Goal: Obtain resource: Obtain resource

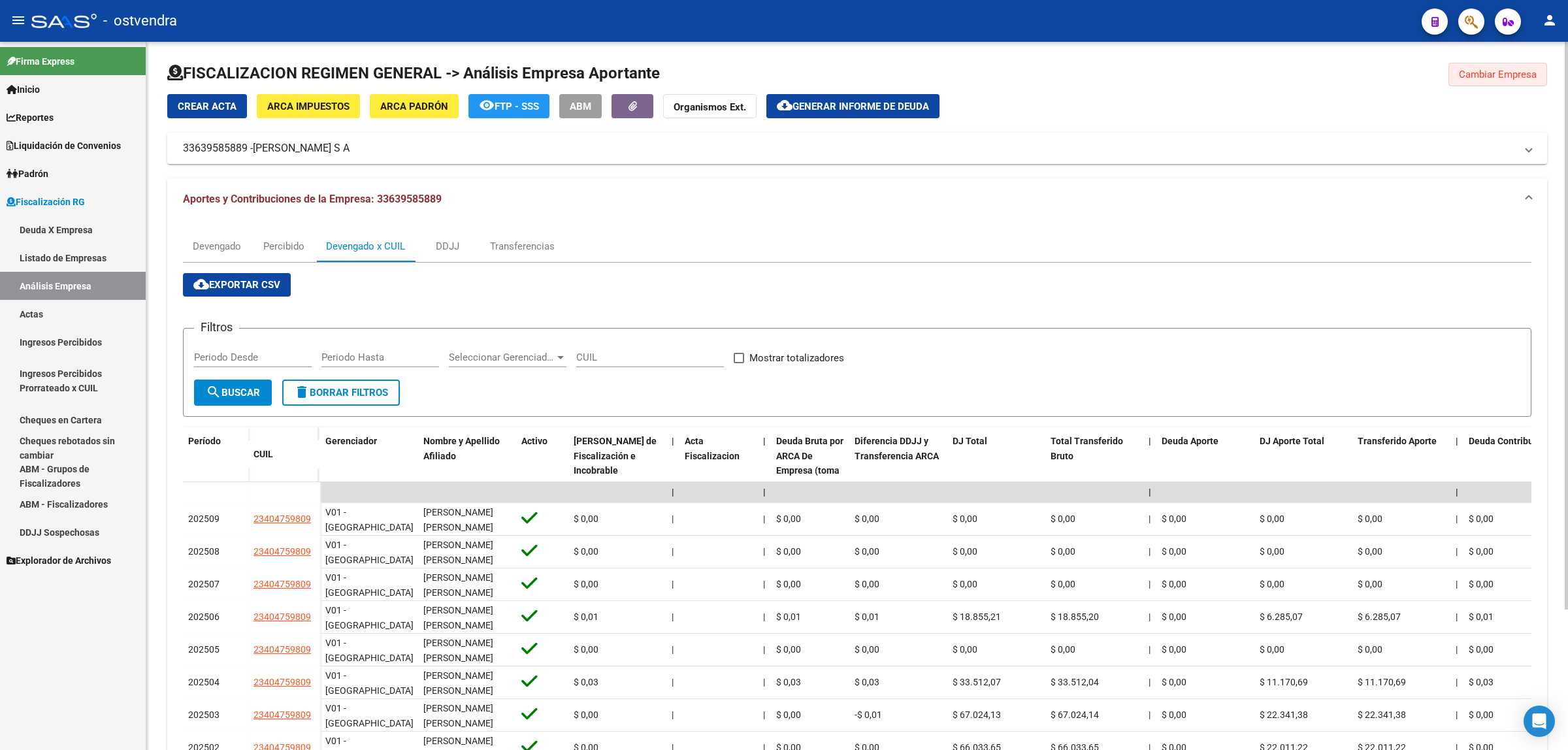
click at [1487, 73] on span "Cambiar Empresa" at bounding box center [1498, 74] width 78 height 12
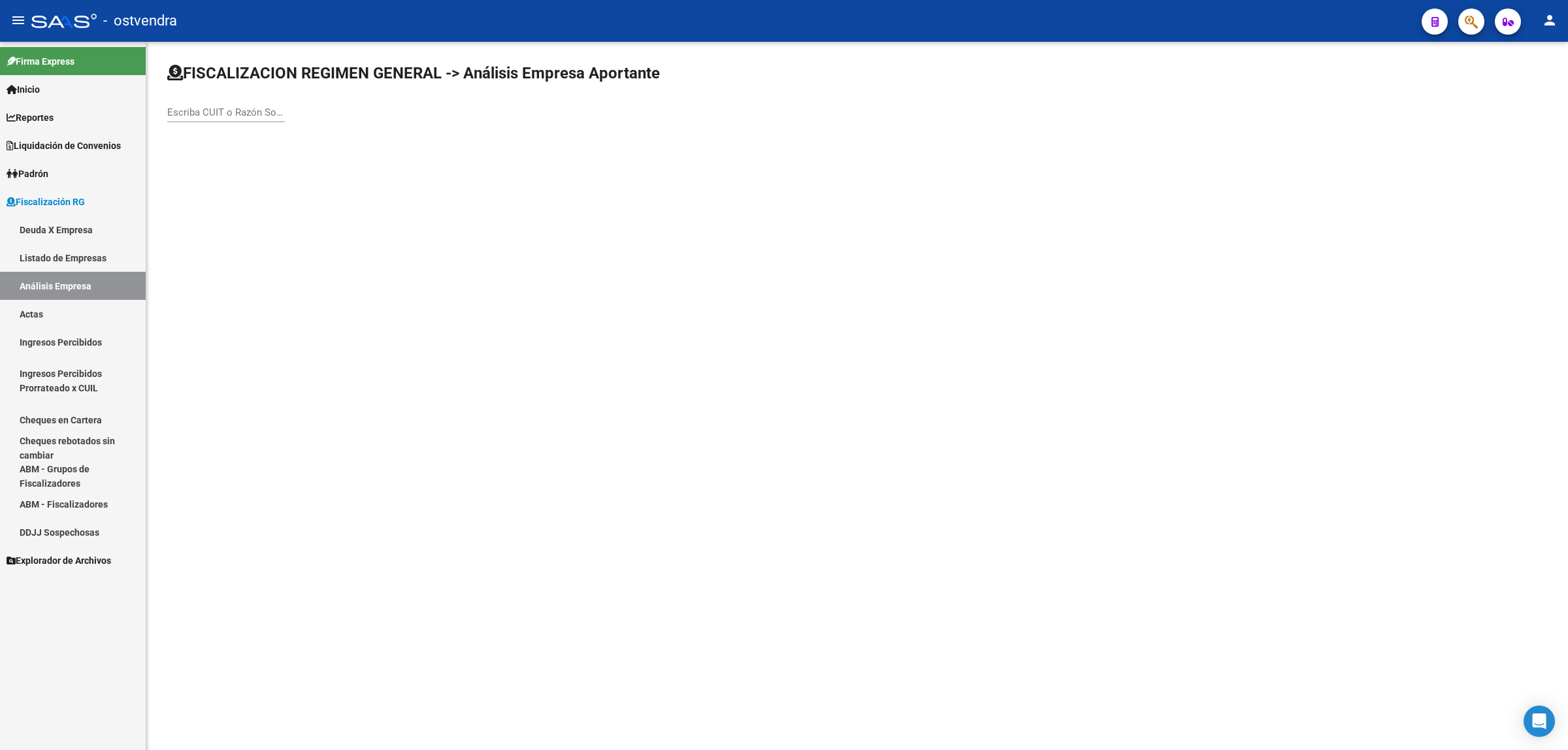
click at [211, 118] on div "Escriba CUIT o Razón Social para buscar" at bounding box center [225, 108] width 117 height 28
paste input "30707965963"
click at [211, 111] on input "30707965963" at bounding box center [225, 112] width 117 height 12
type input "30707965963"
click at [278, 142] on span "GRUPO ALMAR S.R.L" at bounding box center [363, 137] width 371 height 31
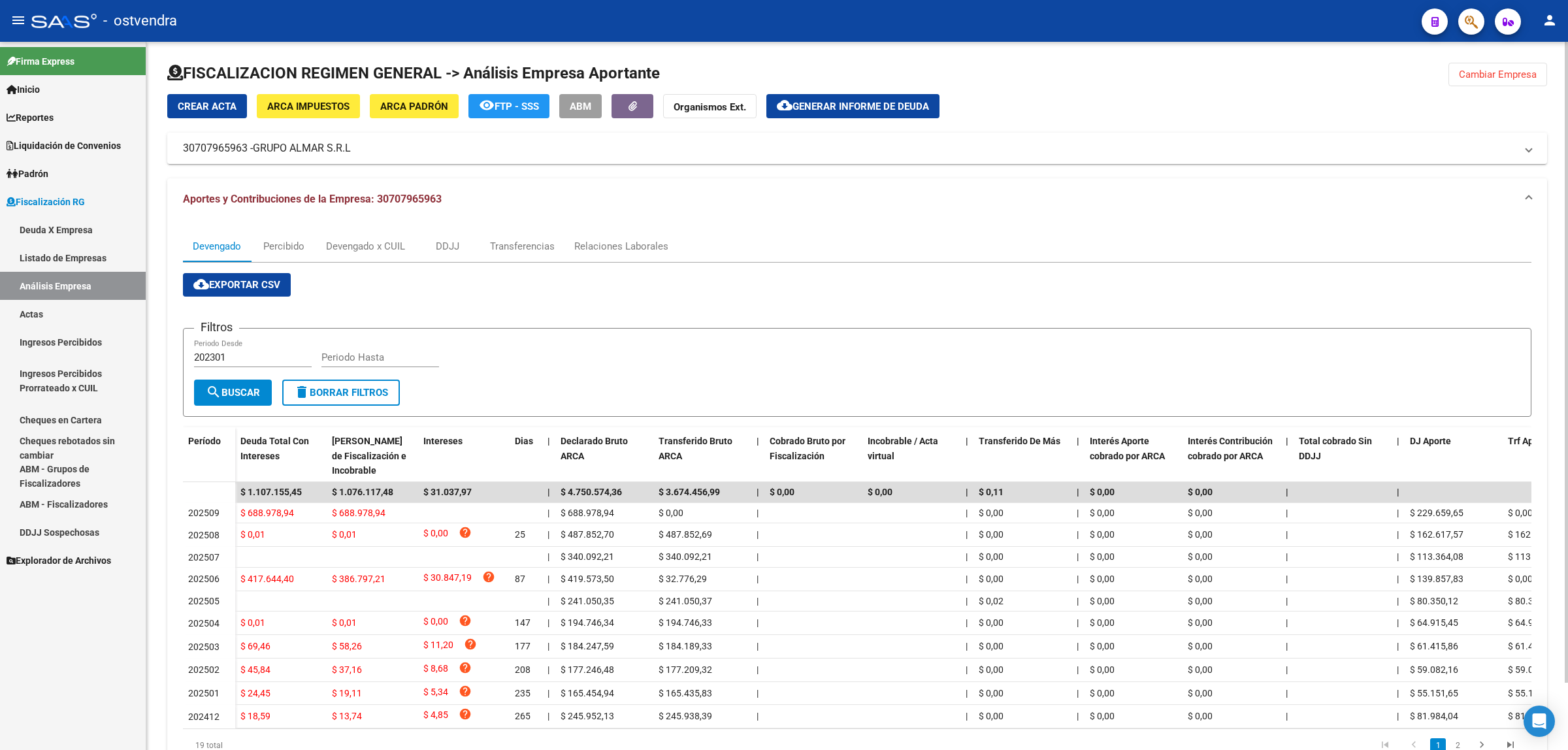
click at [227, 282] on span "cloud_download Exportar CSV" at bounding box center [237, 284] width 87 height 12
click at [371, 234] on div "Devengado x CUIL" at bounding box center [365, 247] width 99 height 31
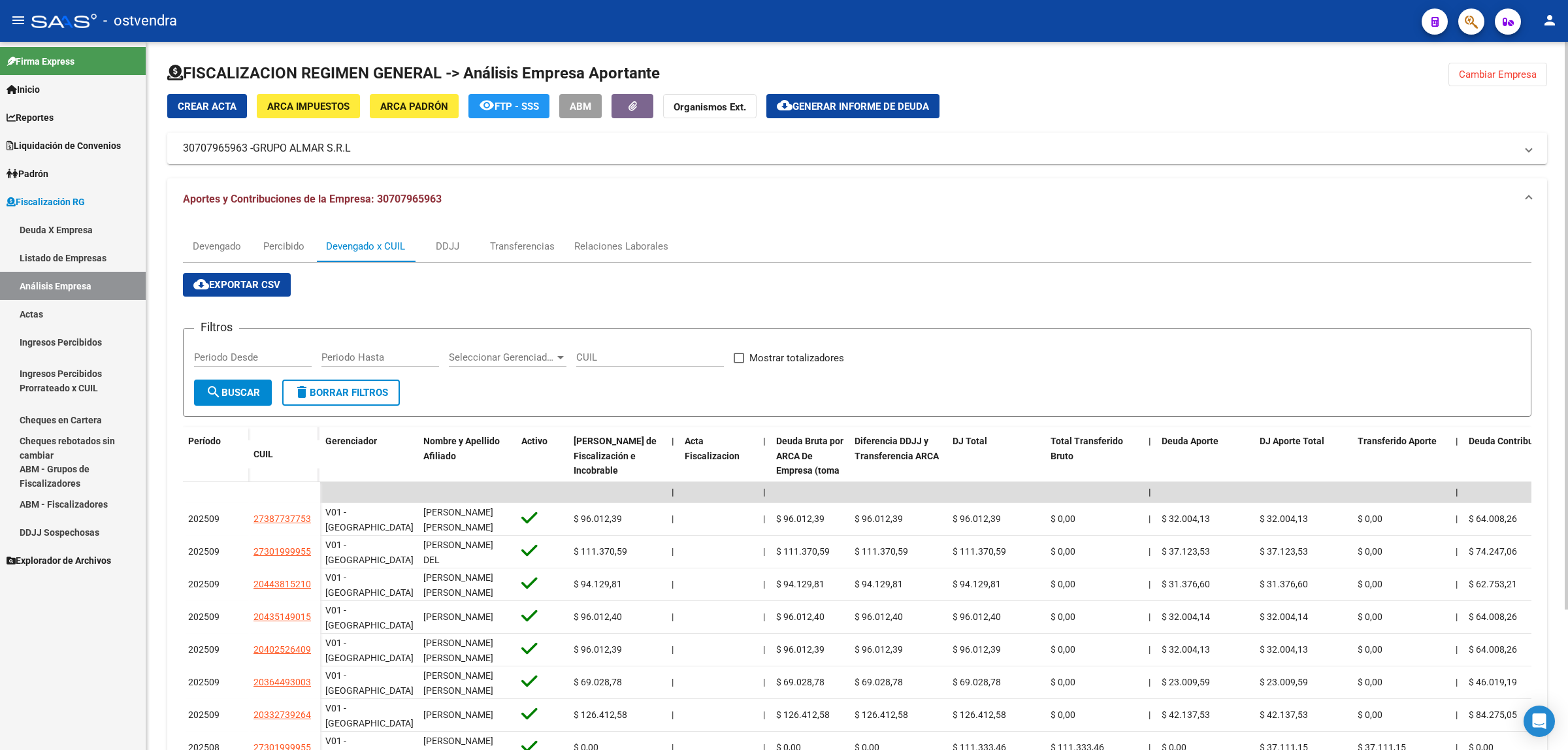
click at [260, 295] on button "cloud_download Exportar CSV" at bounding box center [237, 284] width 108 height 23
click at [844, 104] on span "Generar informe de deuda" at bounding box center [860, 106] width 137 height 12
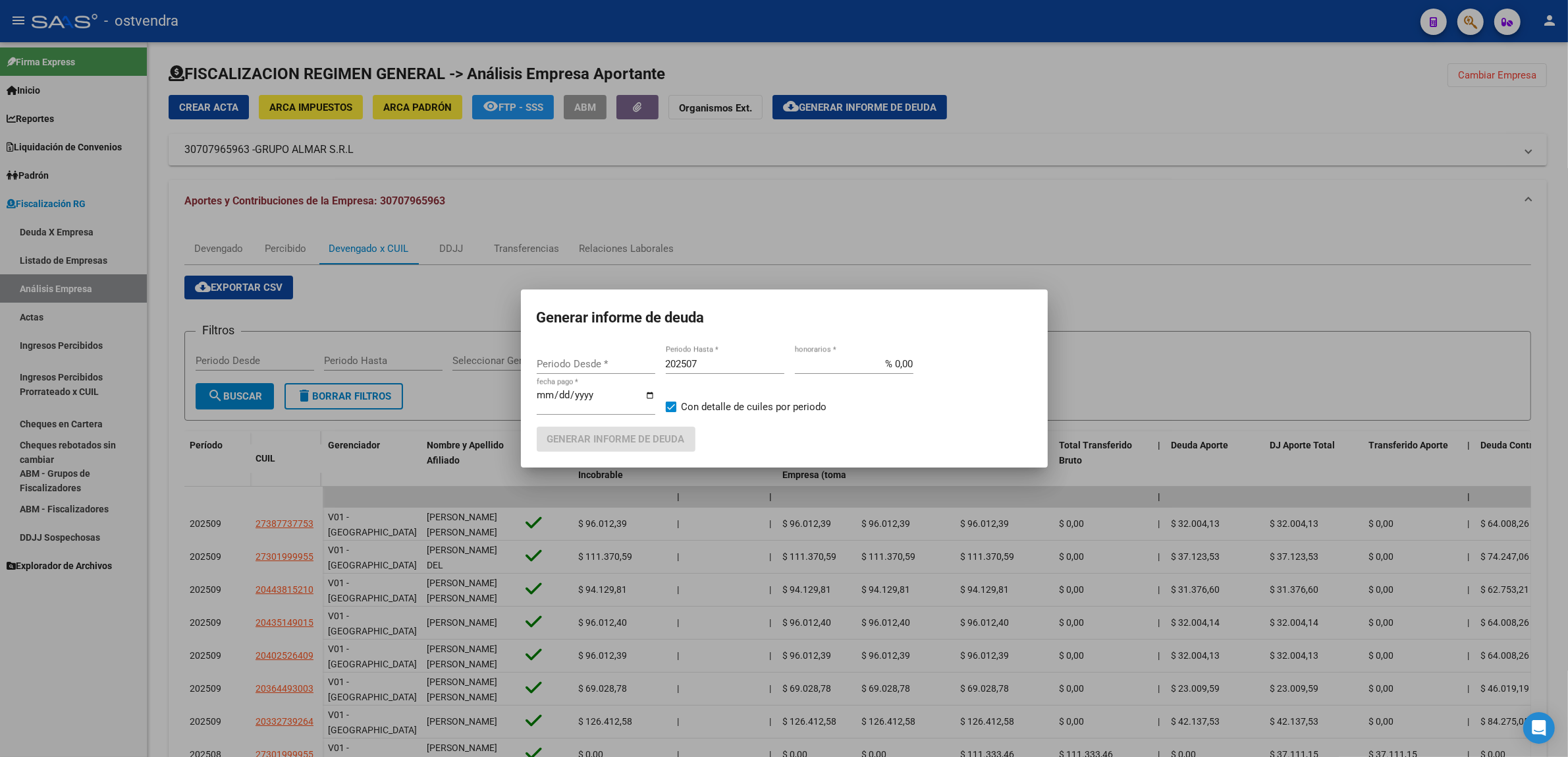
type input "202301"
click at [722, 361] on input "202507" at bounding box center [725, 364] width 118 height 12
type input "202509"
type input "[DATE]"
click at [661, 436] on span "Generar informe de deuda" at bounding box center [616, 439] width 138 height 12
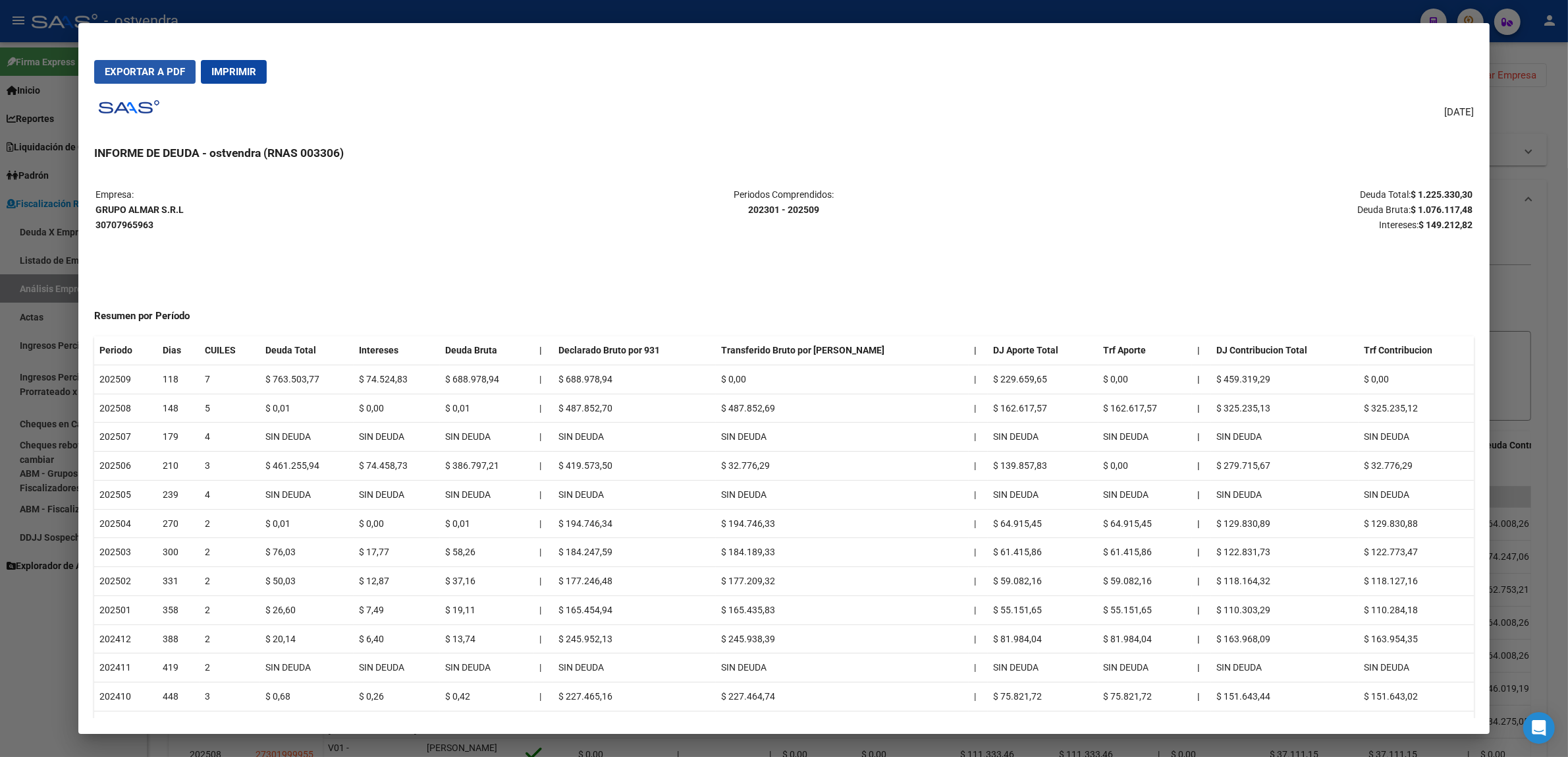
click at [120, 77] on button "Exportar a PDF" at bounding box center [144, 71] width 102 height 23
